Goal: Information Seeking & Learning: Compare options

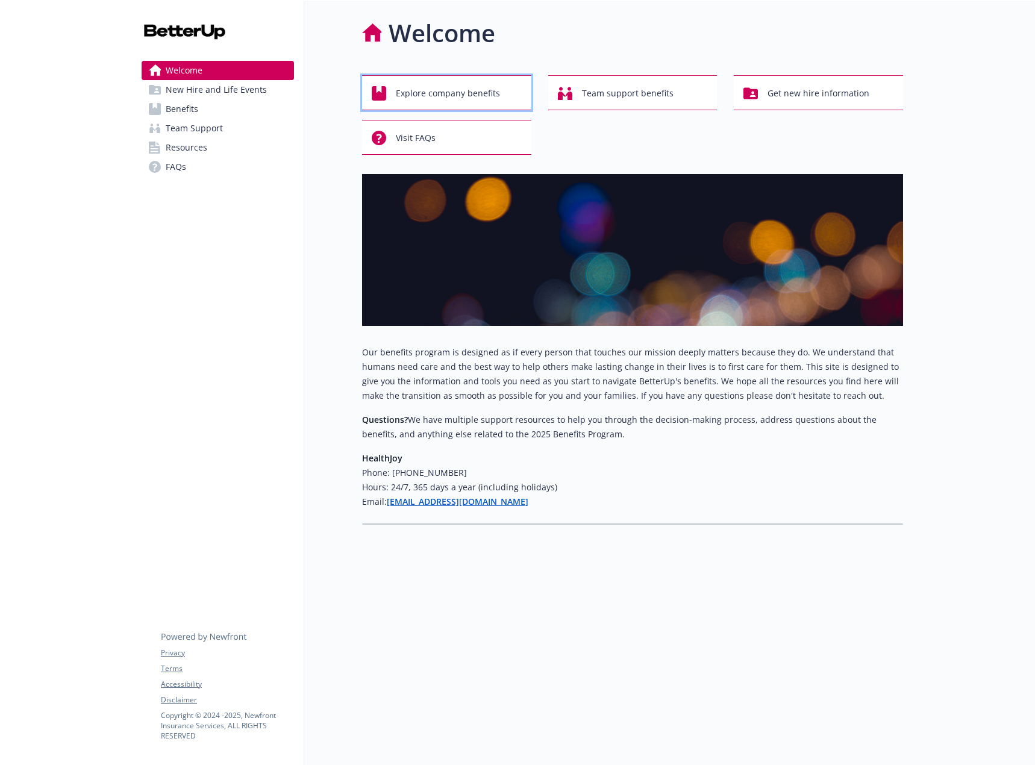
click at [453, 93] on span "Explore company benefits" at bounding box center [448, 93] width 104 height 23
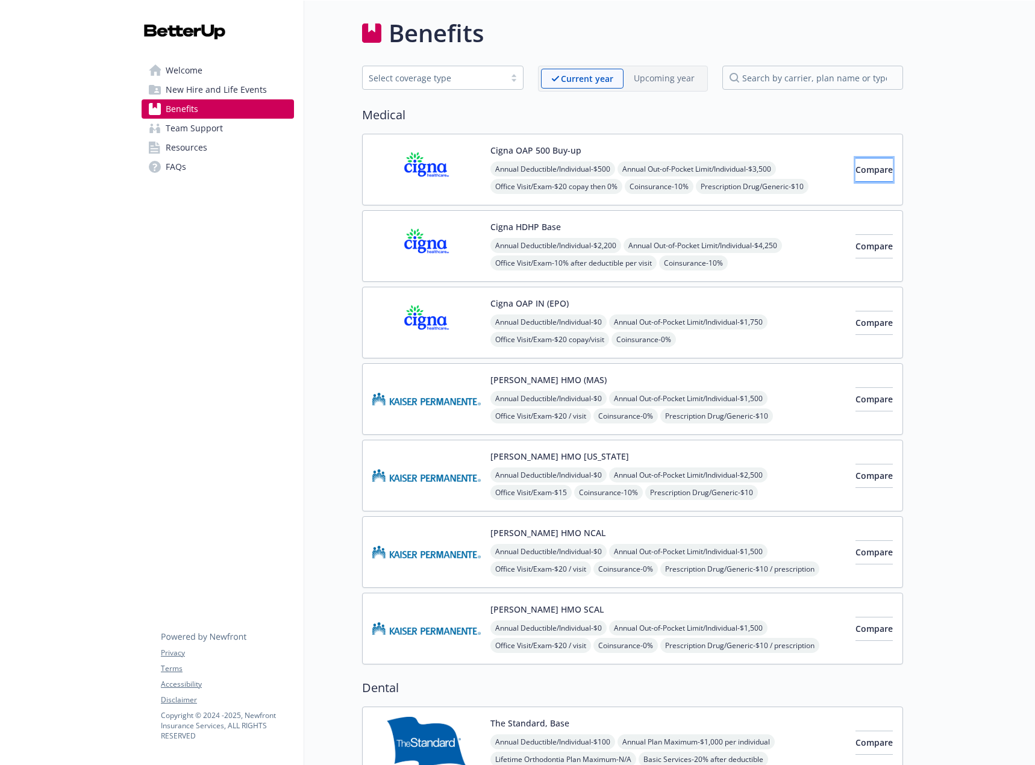
click at [859, 169] on span "Compare" at bounding box center [873, 169] width 37 height 11
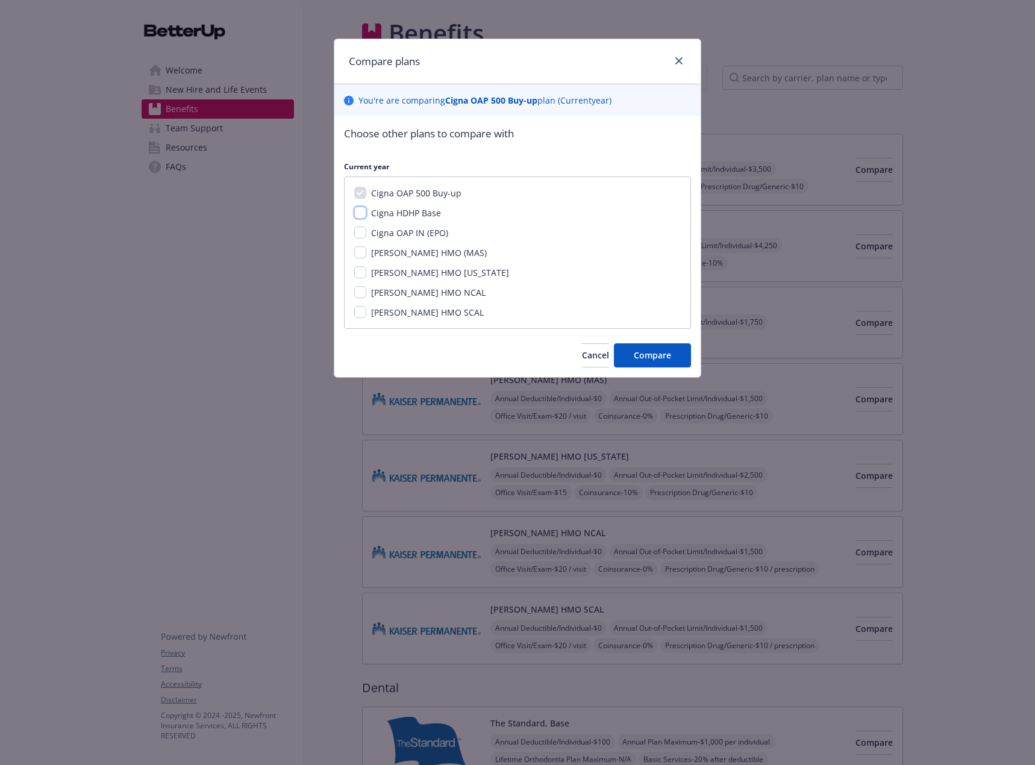
click at [364, 211] on input "Cigna HDHP Base" at bounding box center [360, 213] width 12 height 12
checkbox input "true"
click at [652, 352] on span "Compare" at bounding box center [651, 354] width 37 height 11
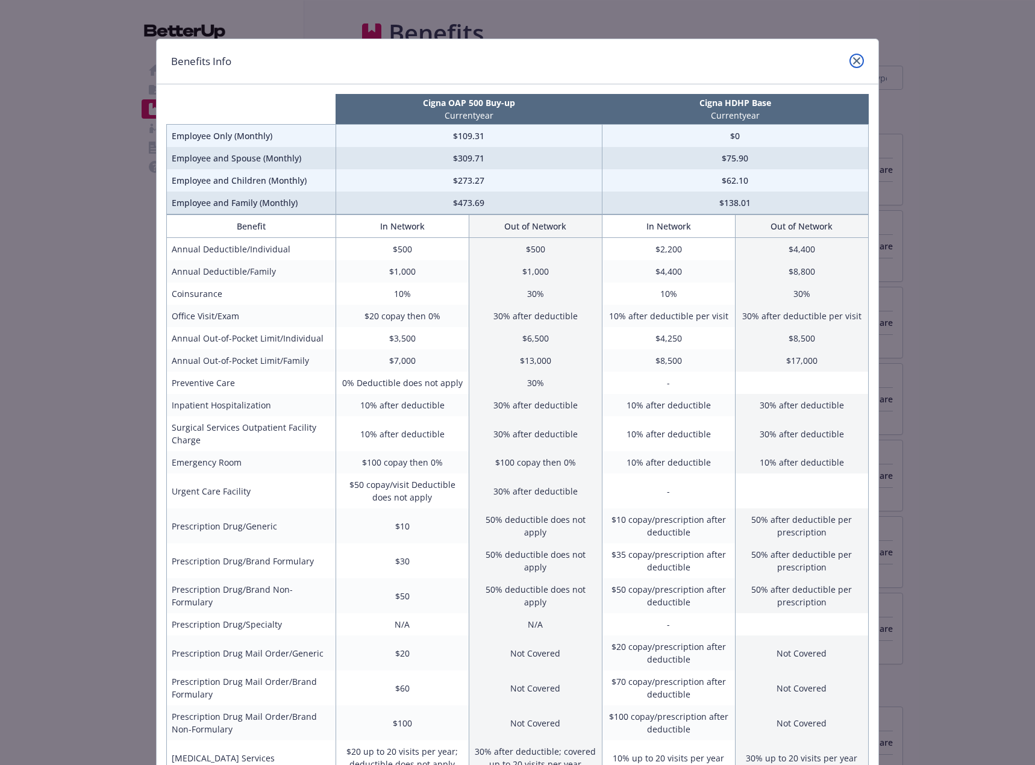
click at [853, 55] on link "close" at bounding box center [856, 61] width 14 height 14
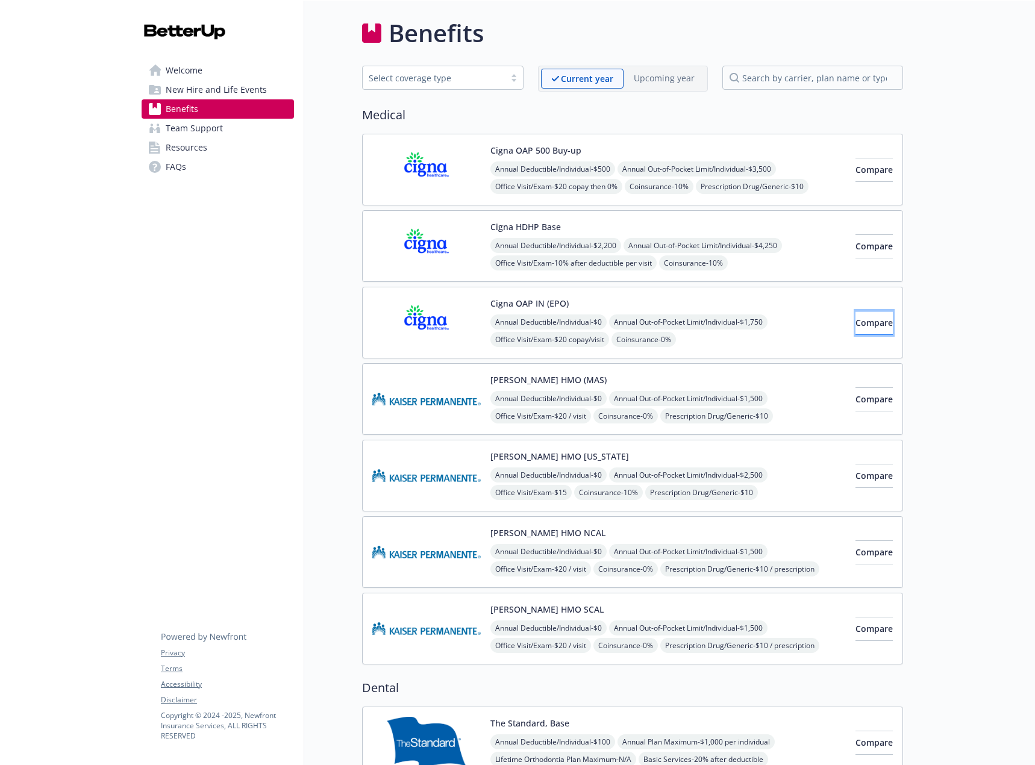
click at [862, 325] on span "Compare" at bounding box center [873, 322] width 37 height 11
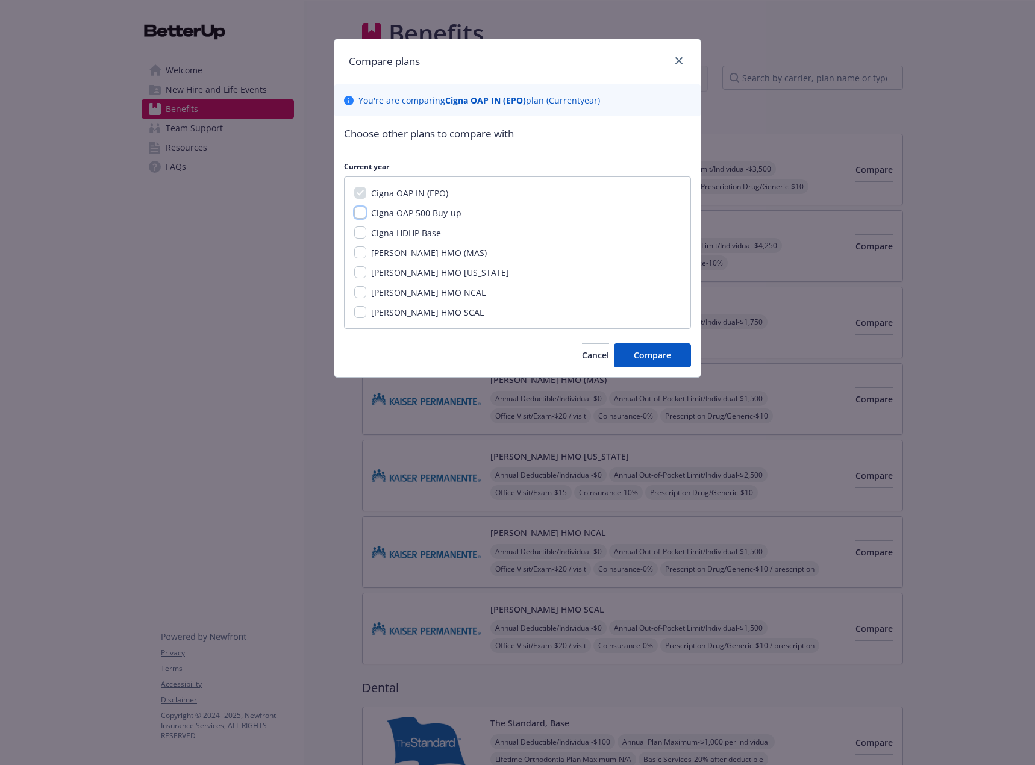
click at [363, 213] on input "Cigna OAP 500 Buy-up" at bounding box center [360, 213] width 12 height 12
checkbox input "true"
click at [650, 356] on span "Compare" at bounding box center [651, 354] width 37 height 11
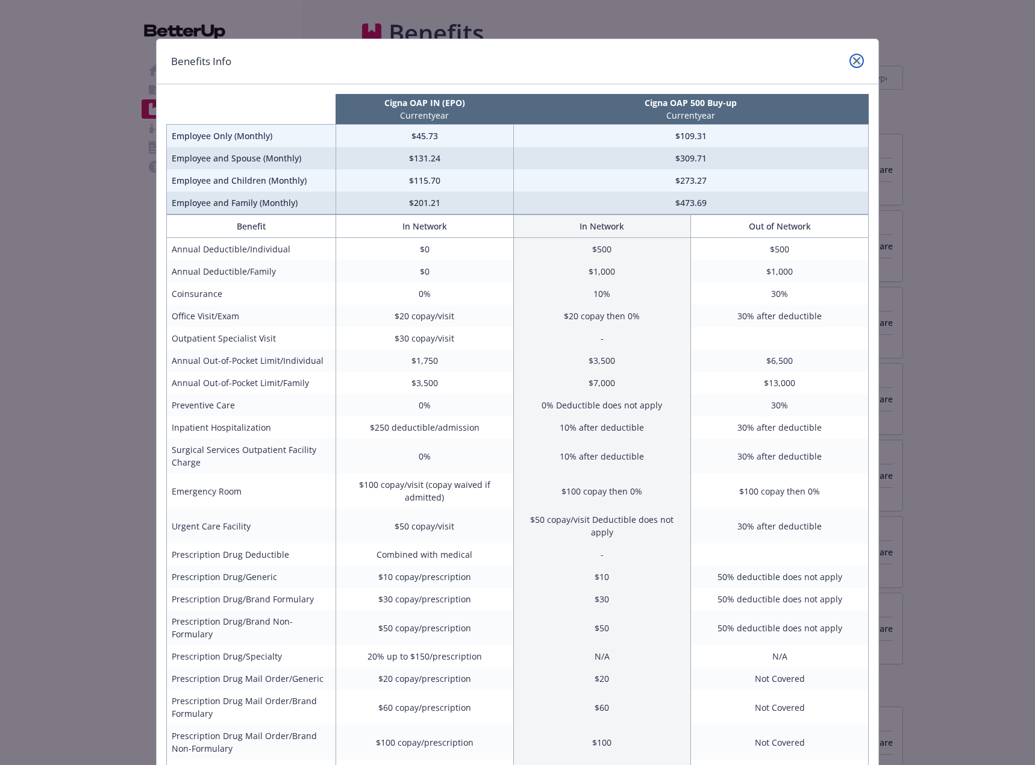
click at [855, 57] on icon "close" at bounding box center [856, 60] width 7 height 7
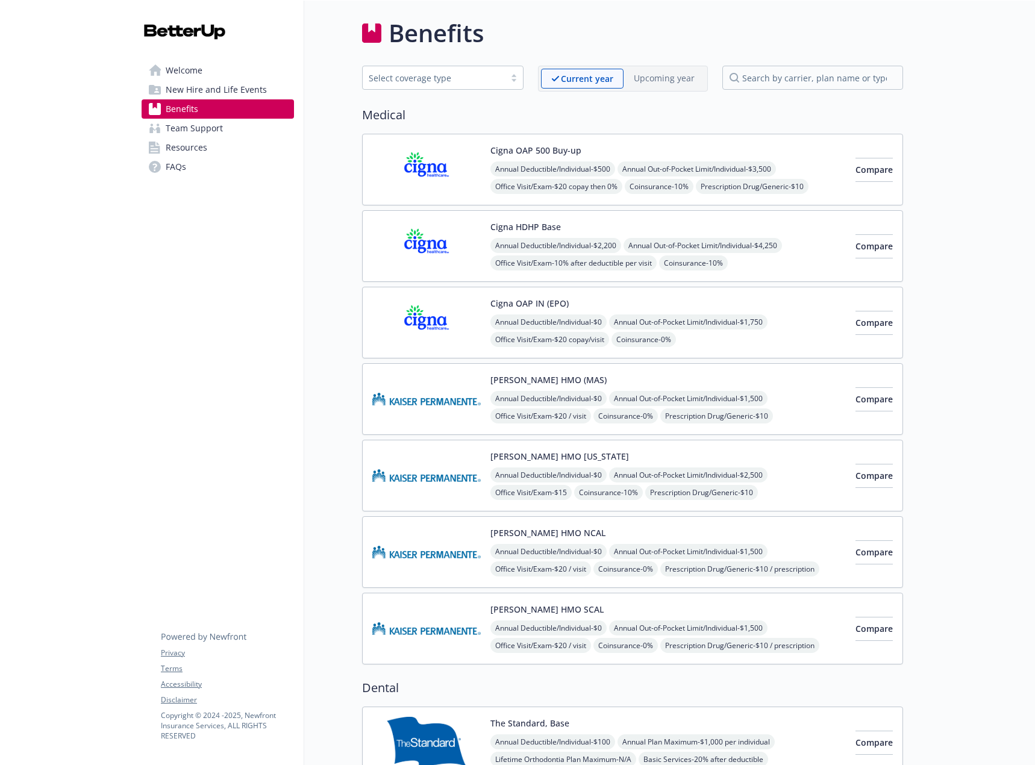
click at [527, 301] on button "Cigna OAP IN (EPO)" at bounding box center [529, 303] width 78 height 13
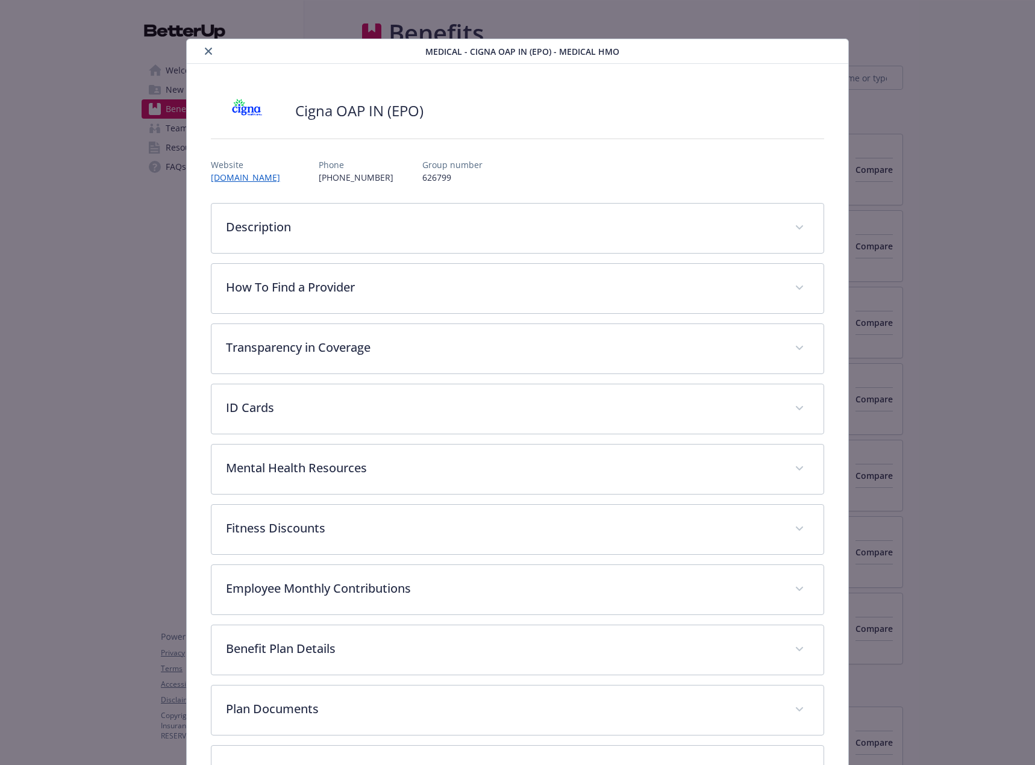
scroll to position [36, 0]
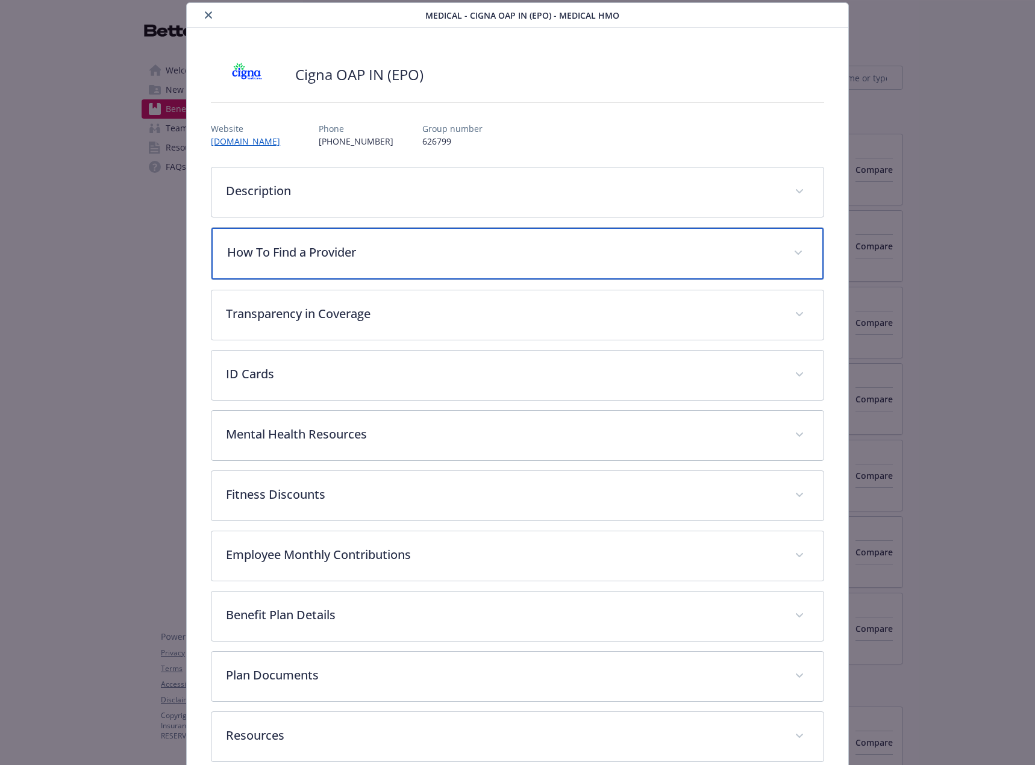
click at [353, 244] on p "How To Find a Provider" at bounding box center [503, 252] width 552 height 18
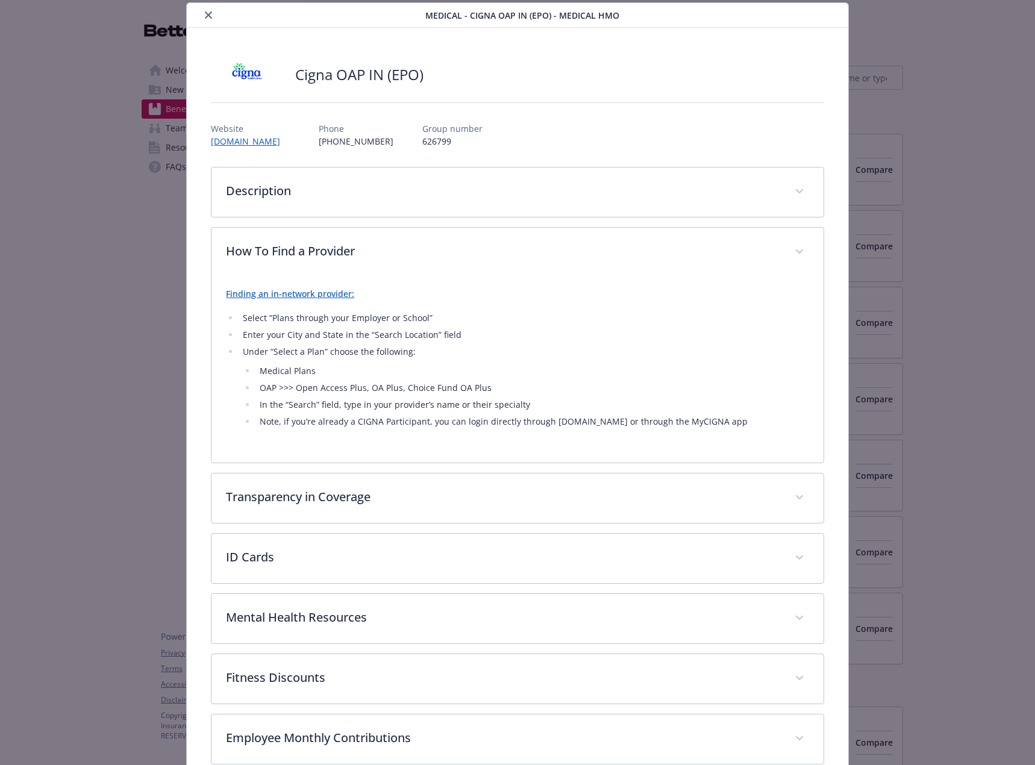
click at [287, 296] on link "Finding an in-network provider:" at bounding box center [290, 293] width 128 height 11
click at [207, 13] on icon "close" at bounding box center [208, 14] width 7 height 7
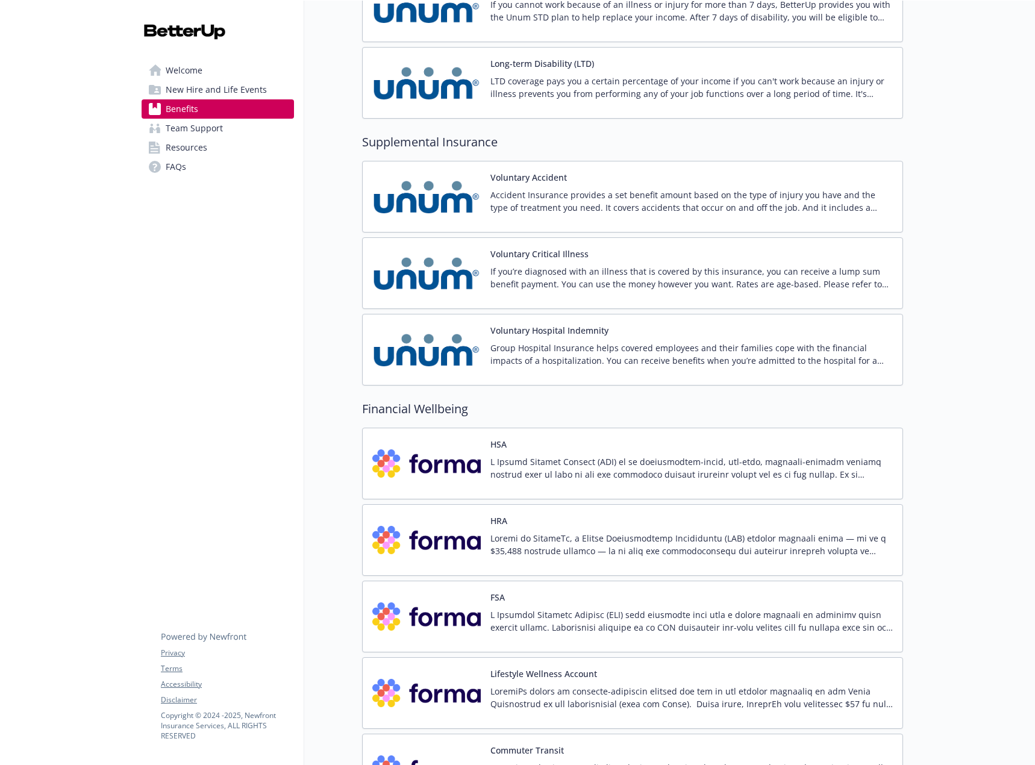
scroll to position [1066, 0]
